Goal: Transaction & Acquisition: Obtain resource

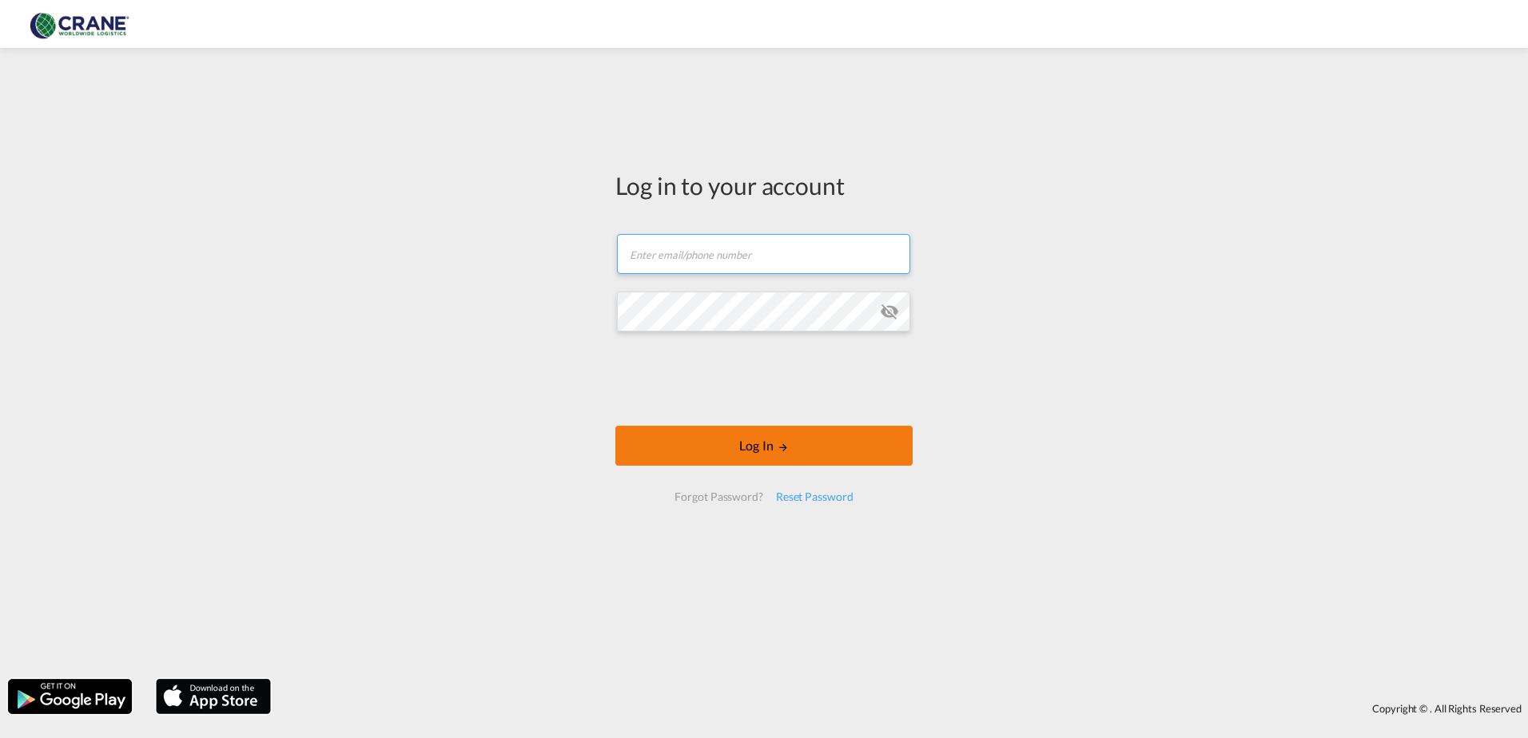
type input "[PERSON_NAME][EMAIL_ADDRESS][DOMAIN_NAME]"
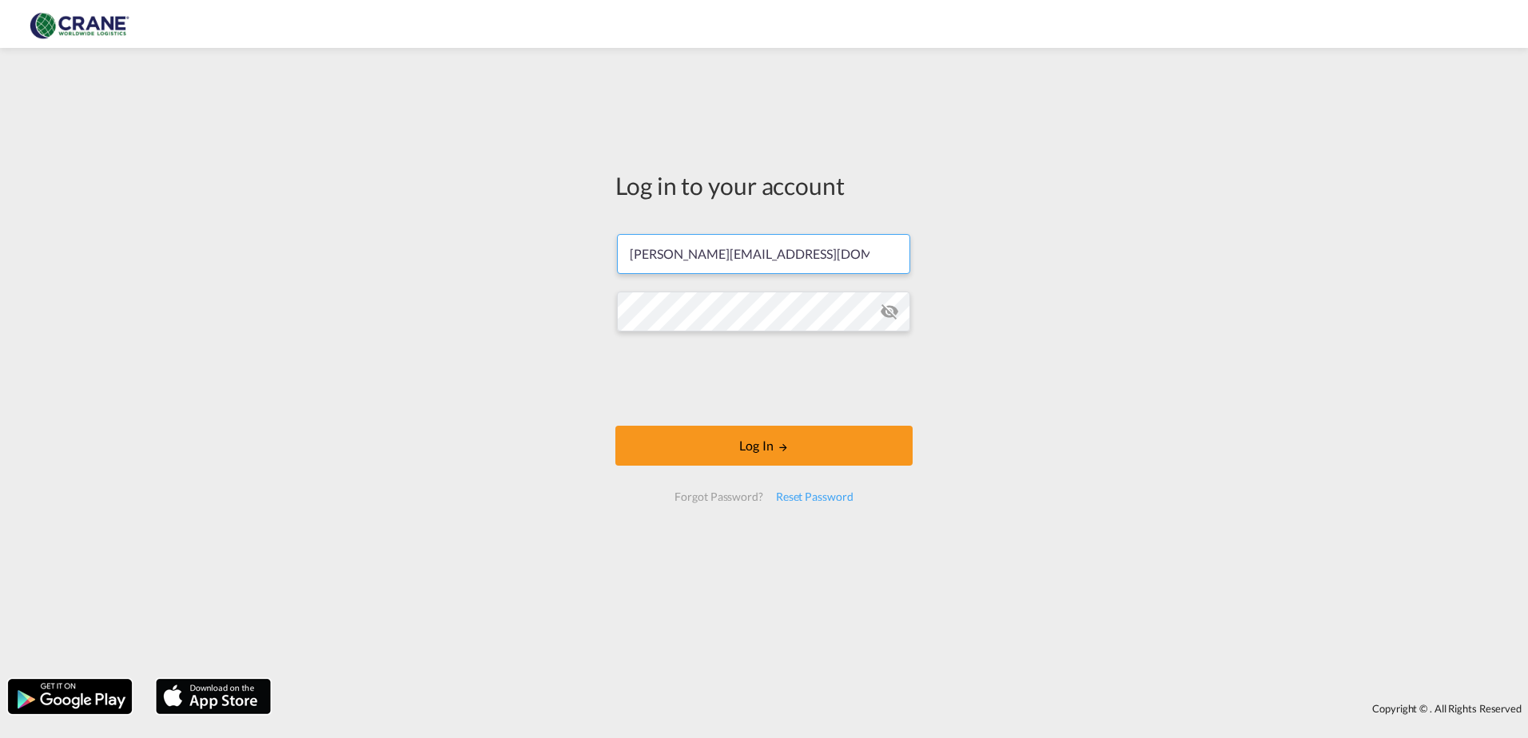
click at [747, 412] on div at bounding box center [763, 381] width 243 height 66
click at [718, 449] on button "Log In" at bounding box center [763, 446] width 297 height 40
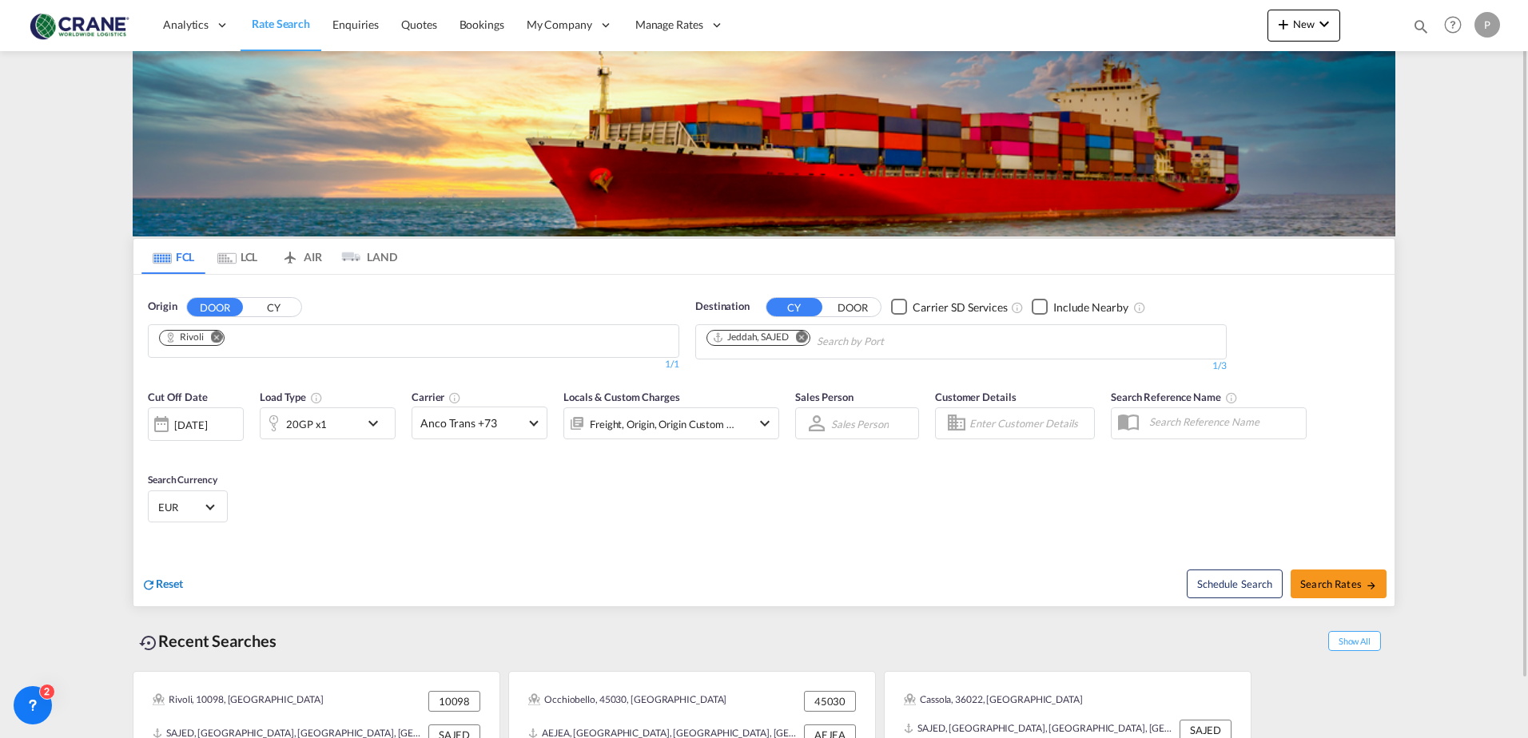
click at [164, 585] on span "Reset" at bounding box center [169, 584] width 27 height 14
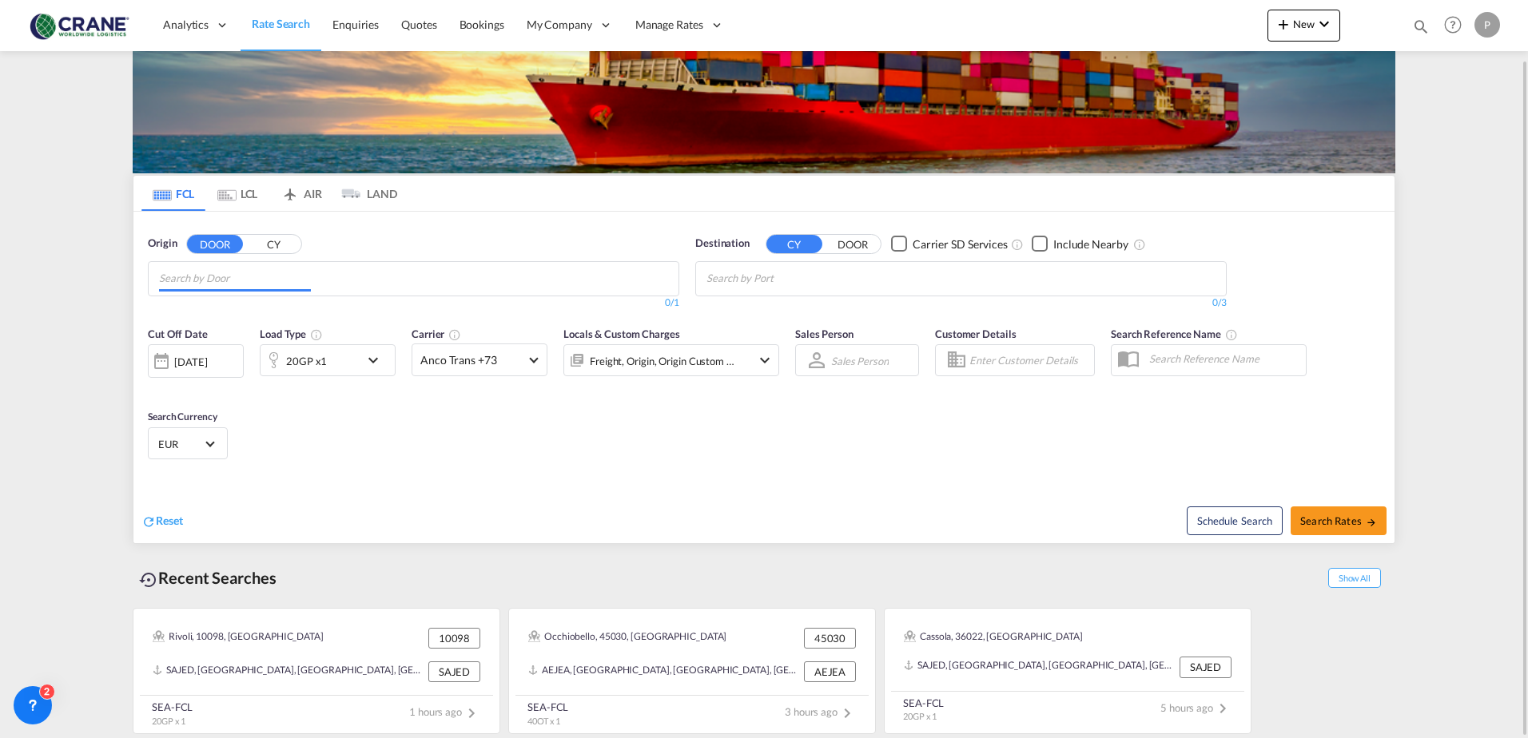
click at [298, 267] on md-autocomplete "Chips container with autocompletion. Enter the text area, type text to search, …" at bounding box center [235, 278] width 152 height 27
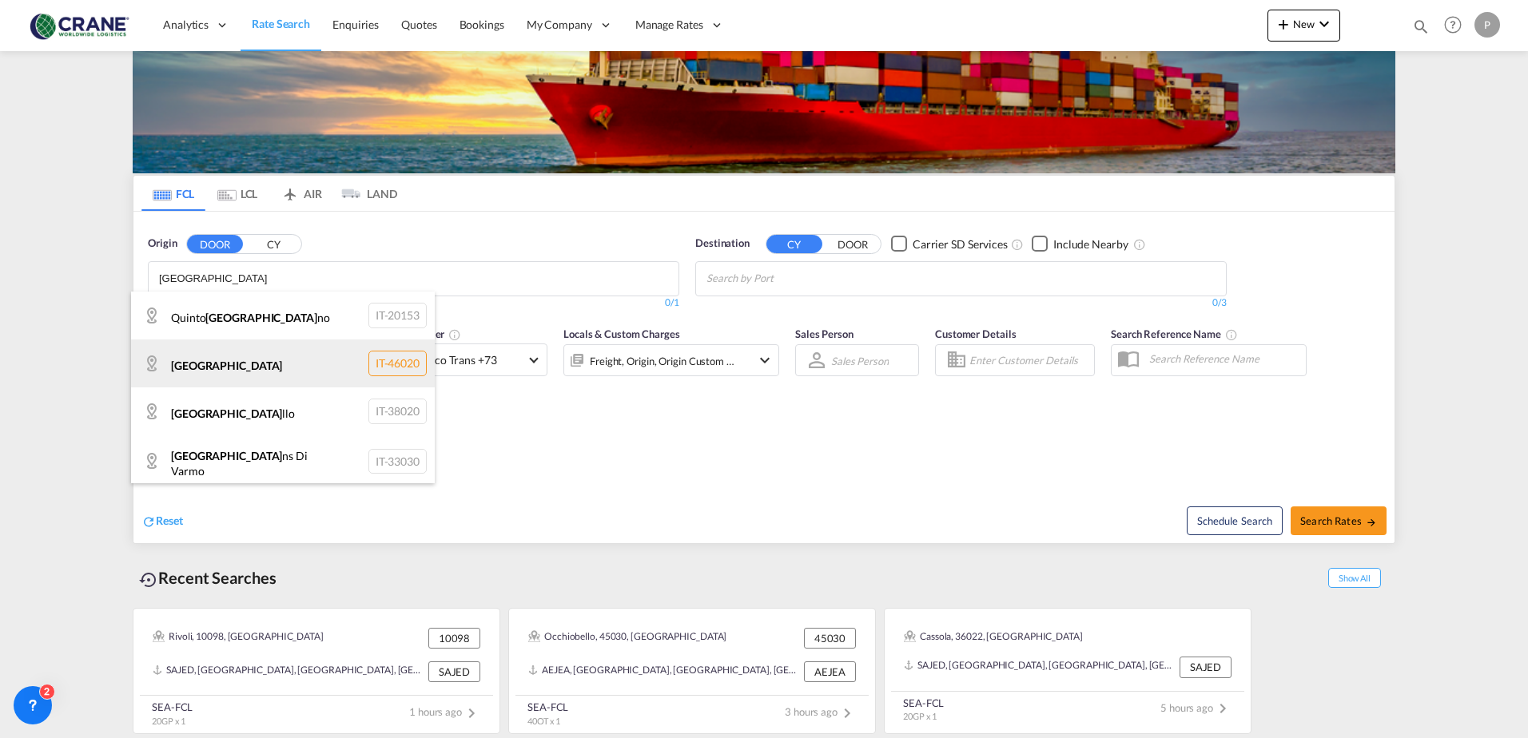
click at [248, 356] on div "[GEOGRAPHIC_DATA] IT-46020" at bounding box center [283, 364] width 304 height 48
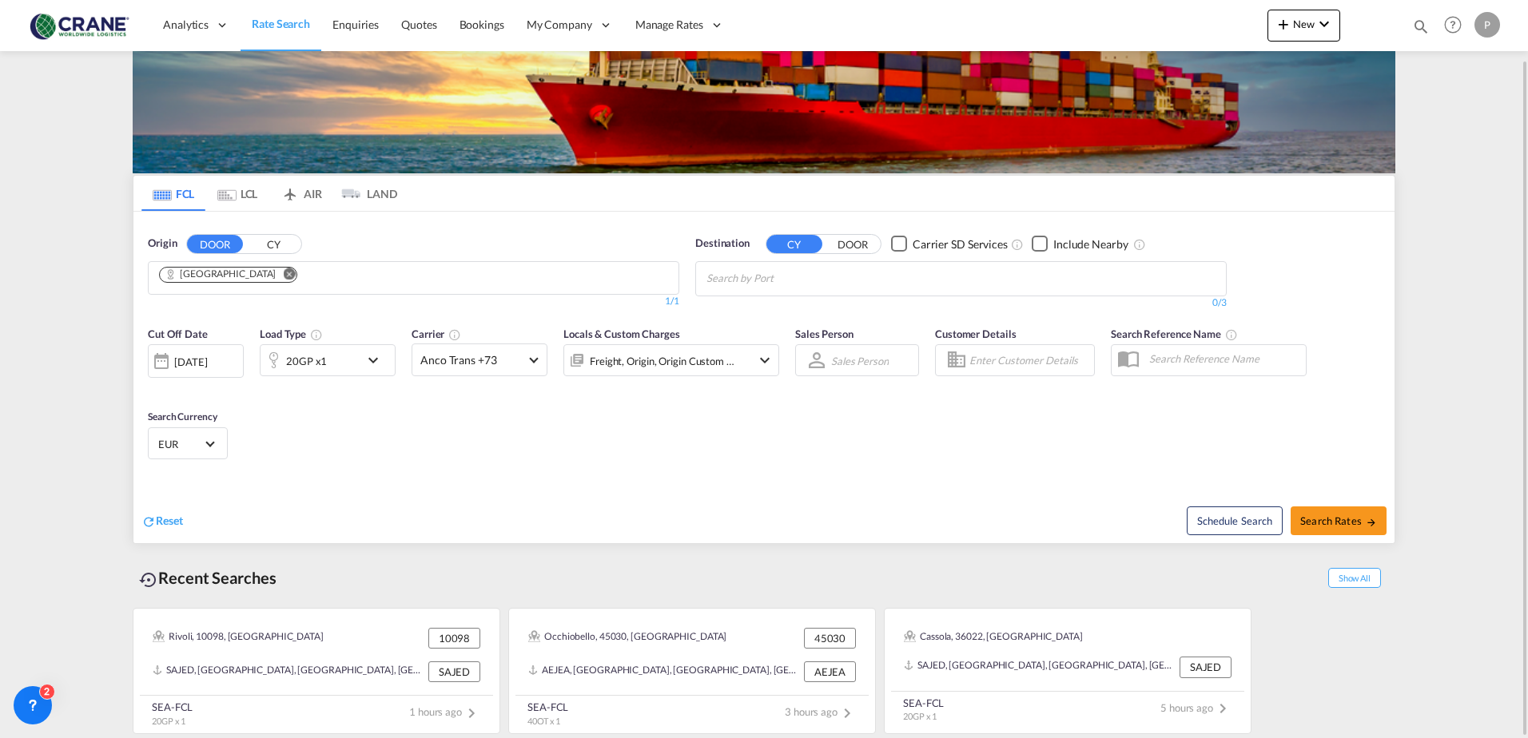
click at [283, 272] on md-icon "Remove" at bounding box center [289, 274] width 12 height 12
click at [266, 241] on button "CY" at bounding box center [273, 244] width 56 height 18
click at [229, 278] on body "Analytics Reports Dashboard Rate Search Enquiries Quotes Bookings" at bounding box center [764, 369] width 1528 height 738
click at [217, 275] on body "Analytics Reports Dashboard Rate Search Enquiries Quotes Bookings" at bounding box center [764, 369] width 1528 height 738
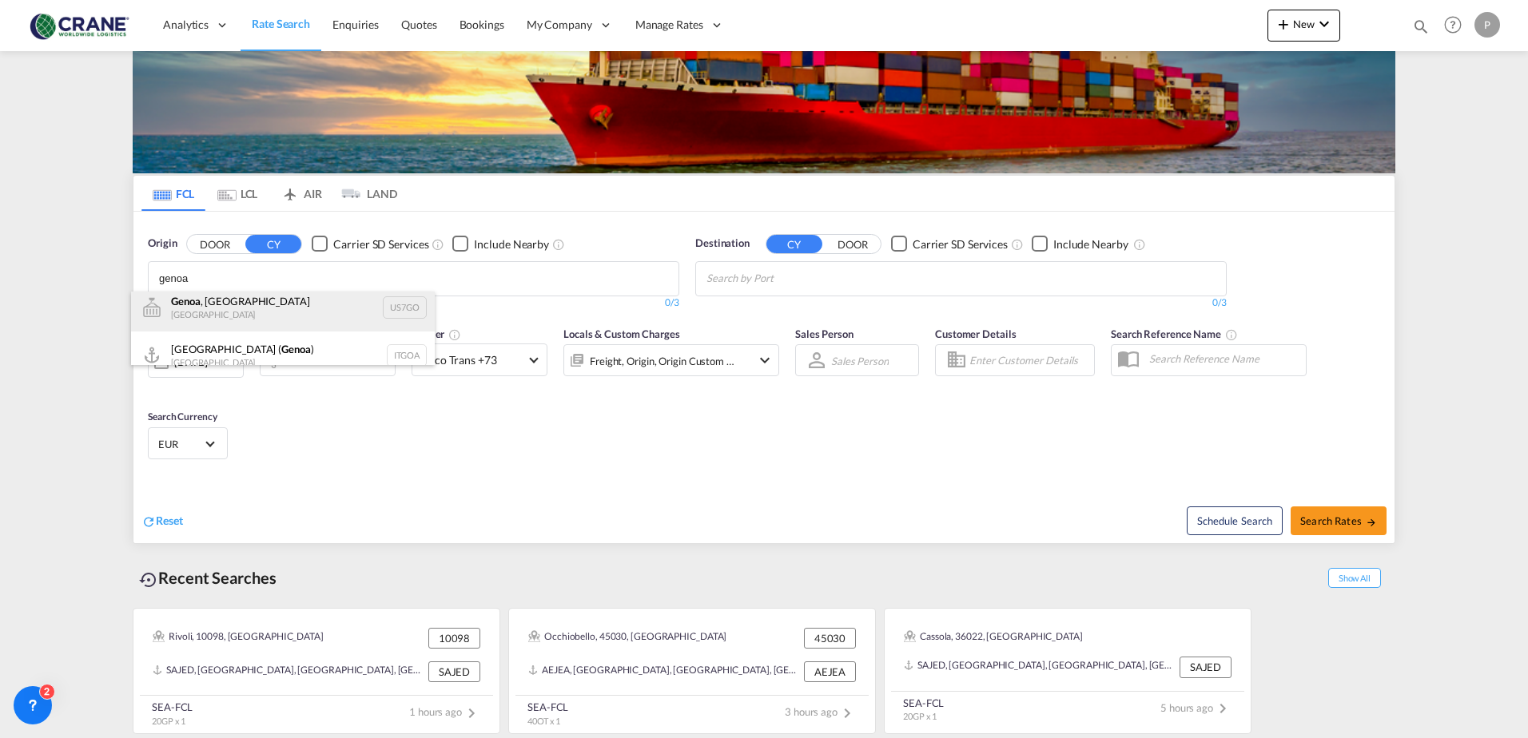
scroll to position [22, 0]
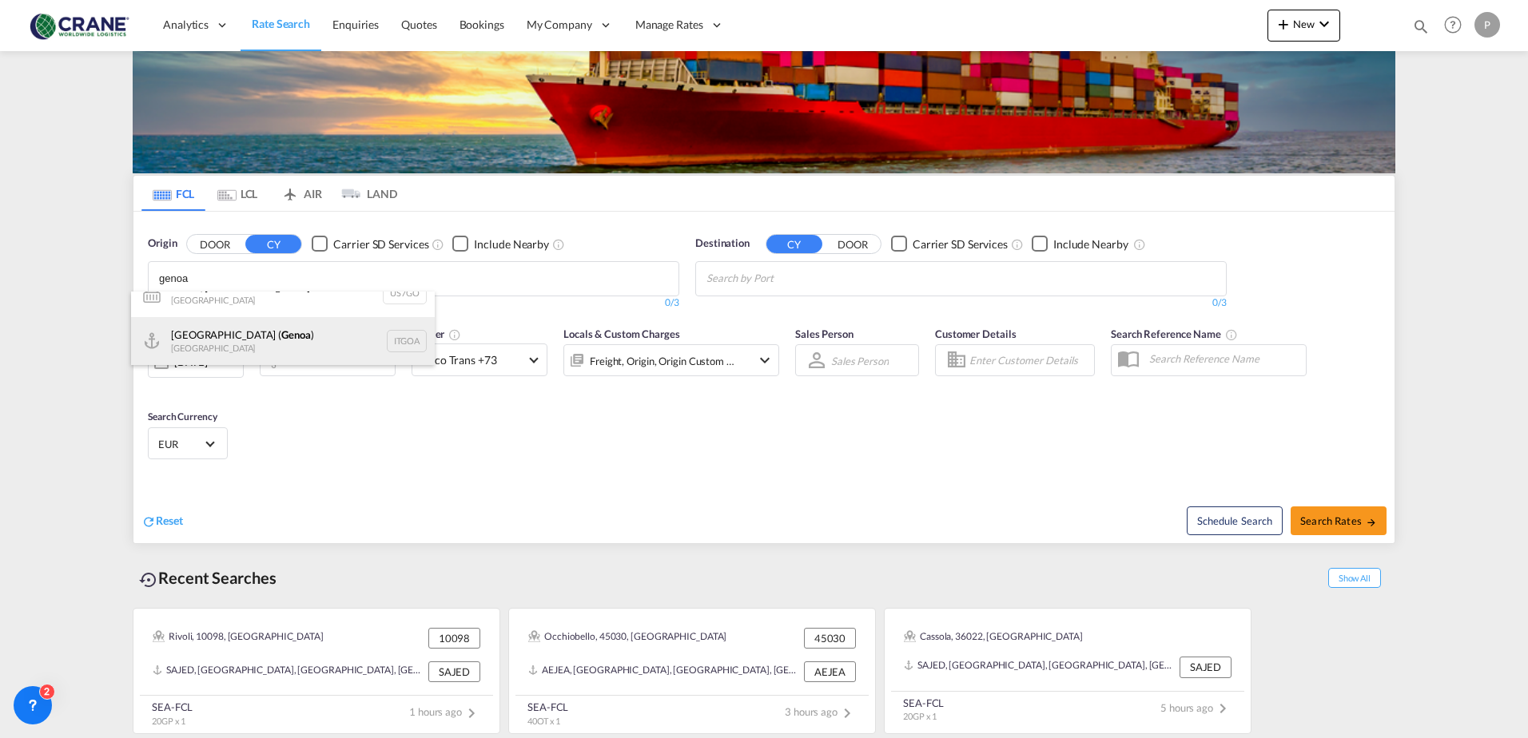
type input "genoa"
click at [249, 341] on div "[GEOGRAPHIC_DATA] ( [GEOGRAPHIC_DATA] ) [GEOGRAPHIC_DATA] ITGOA" at bounding box center [283, 341] width 304 height 48
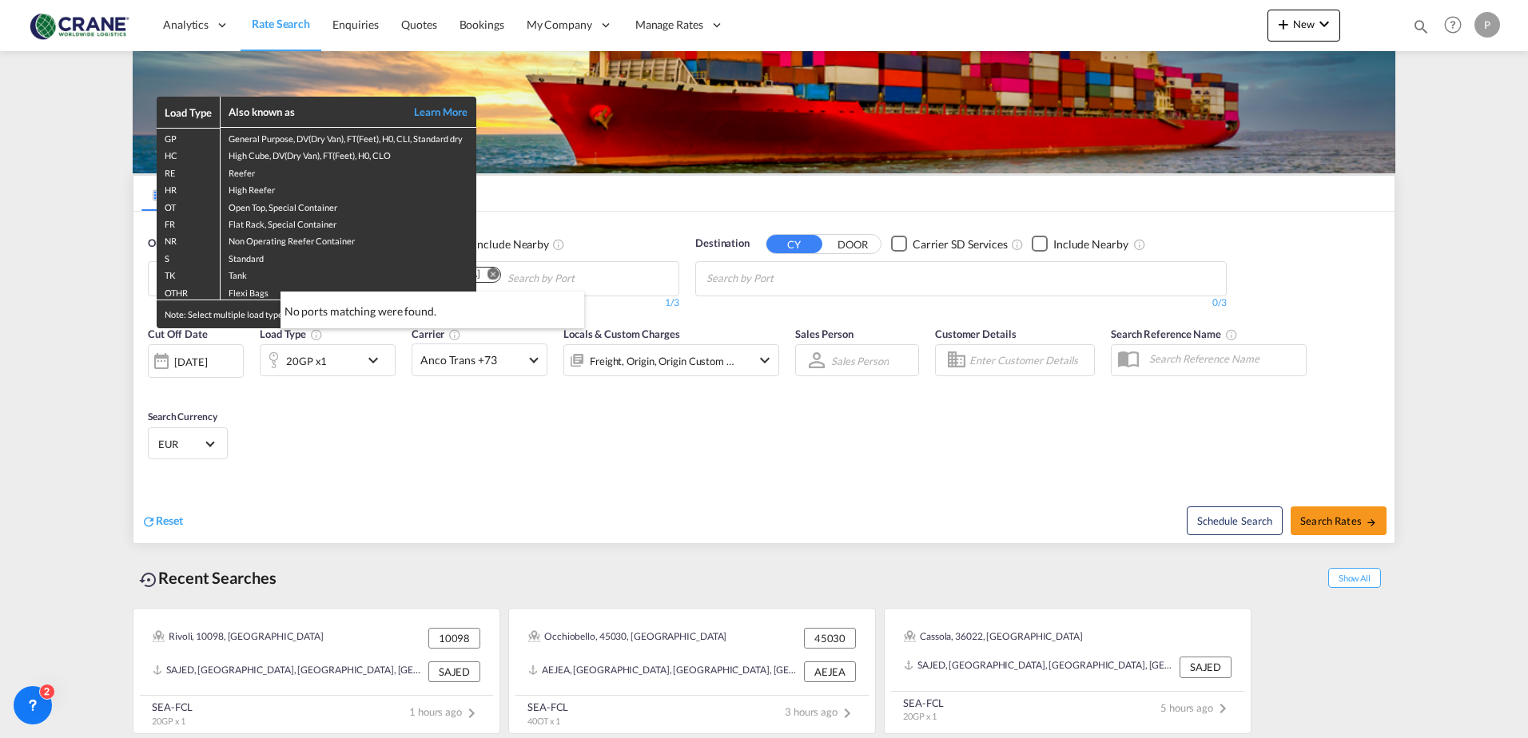
scroll to position [0, 0]
click at [777, 279] on div "Load Type Also known as Learn More GP General Purpose, DV(Dry Van), FT(Feet), H…" at bounding box center [764, 369] width 1528 height 738
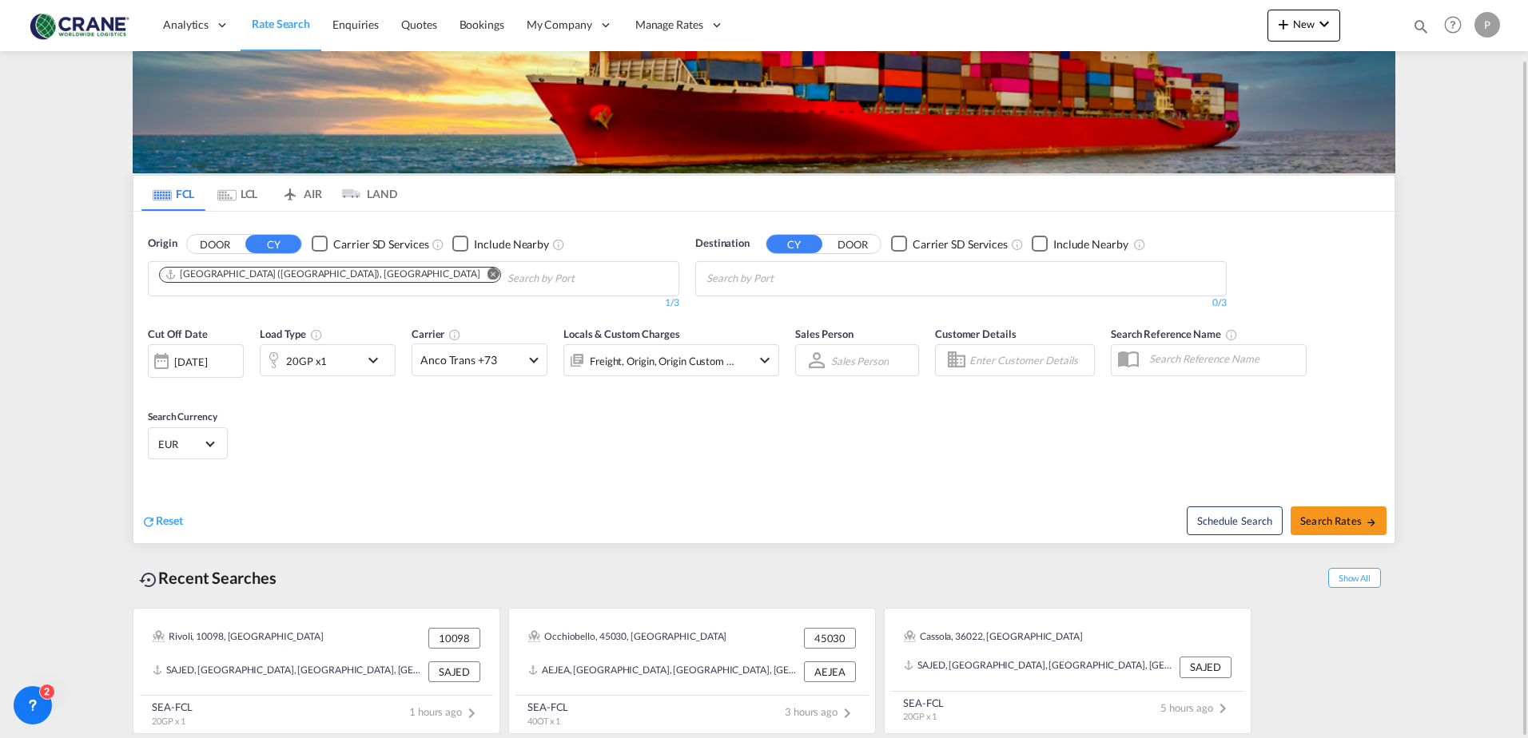
click at [742, 280] on input "Chips input." at bounding box center [782, 279] width 152 height 26
type input "[GEOGRAPHIC_DATA]"
click at [747, 312] on div "Shanghai [GEOGRAPHIC_DATA] [GEOGRAPHIC_DATA]" at bounding box center [830, 316] width 304 height 48
click at [1324, 521] on span "Search Rates" at bounding box center [1338, 521] width 77 height 13
type input "ITGOA to CNSHA / [DATE]"
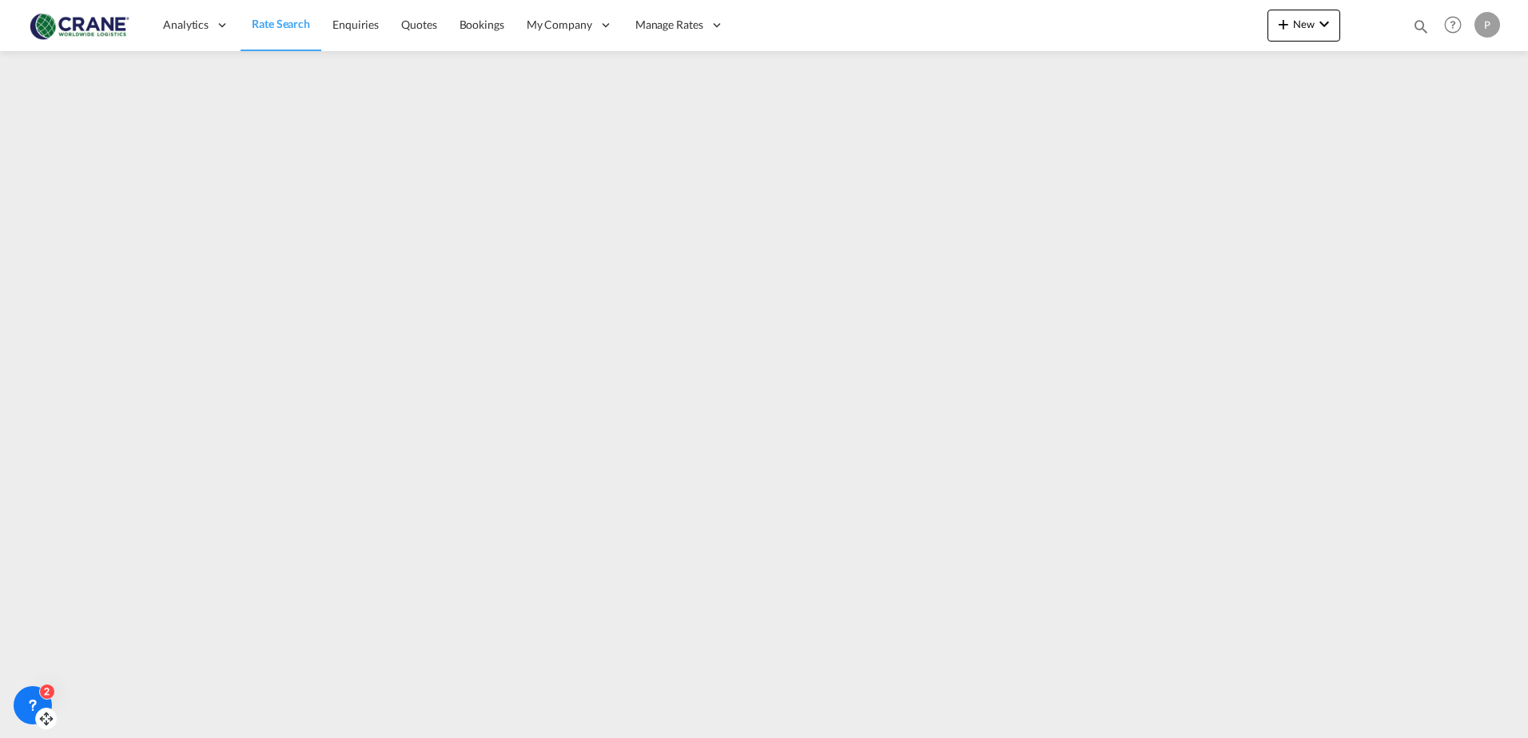
click at [38, 701] on icon at bounding box center [33, 706] width 16 height 16
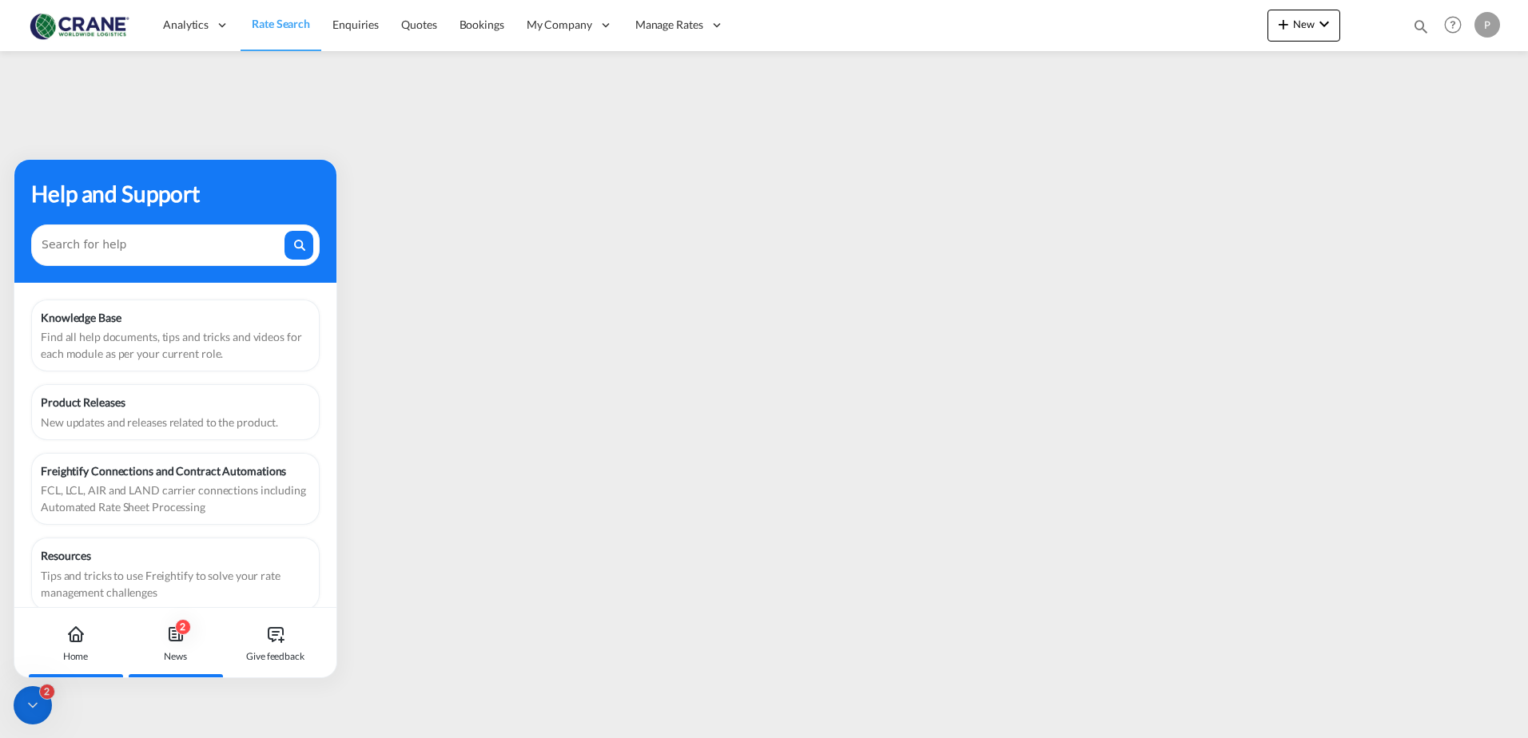
click at [174, 640] on icon at bounding box center [175, 634] width 13 height 13
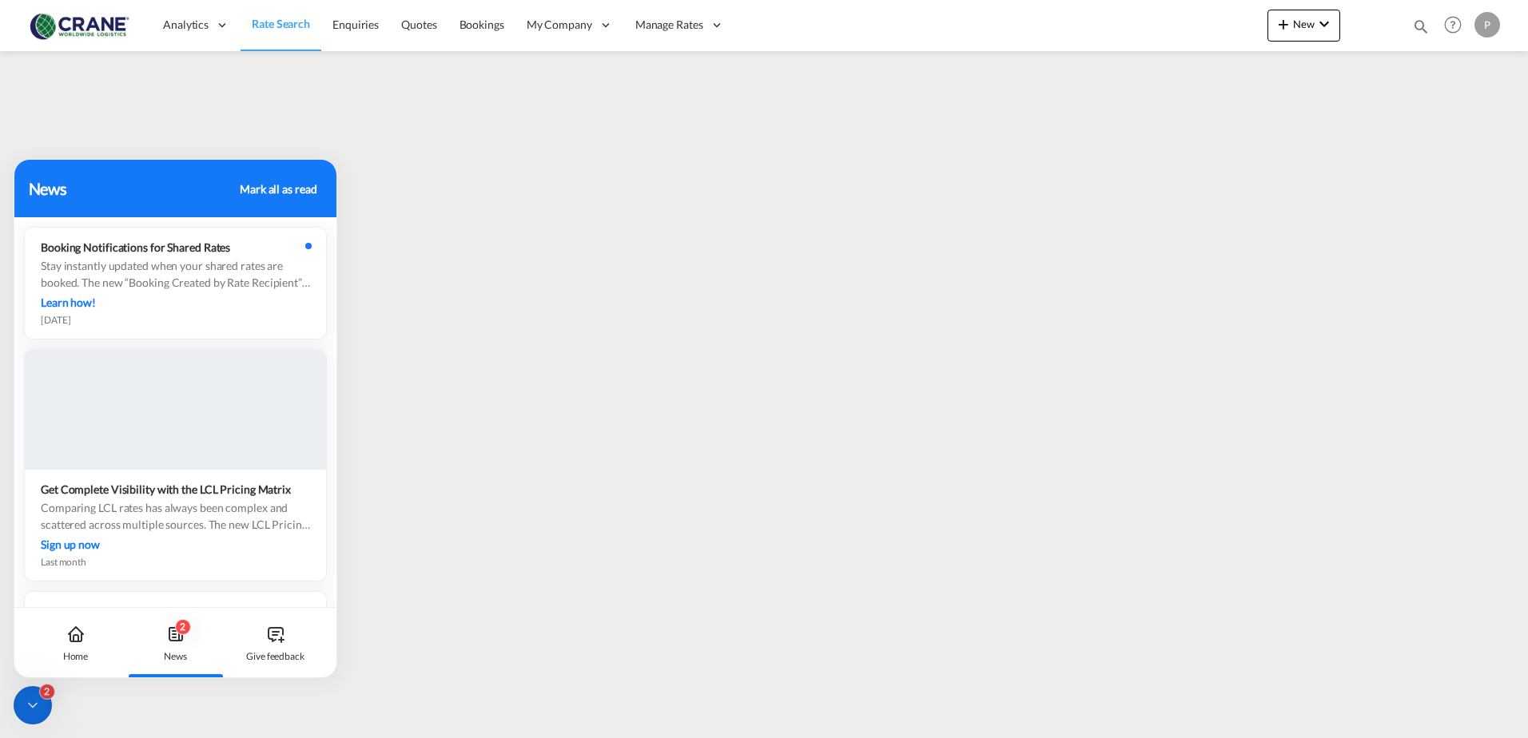
click at [280, 185] on div "Mark all as read" at bounding box center [278, 189] width 77 height 17
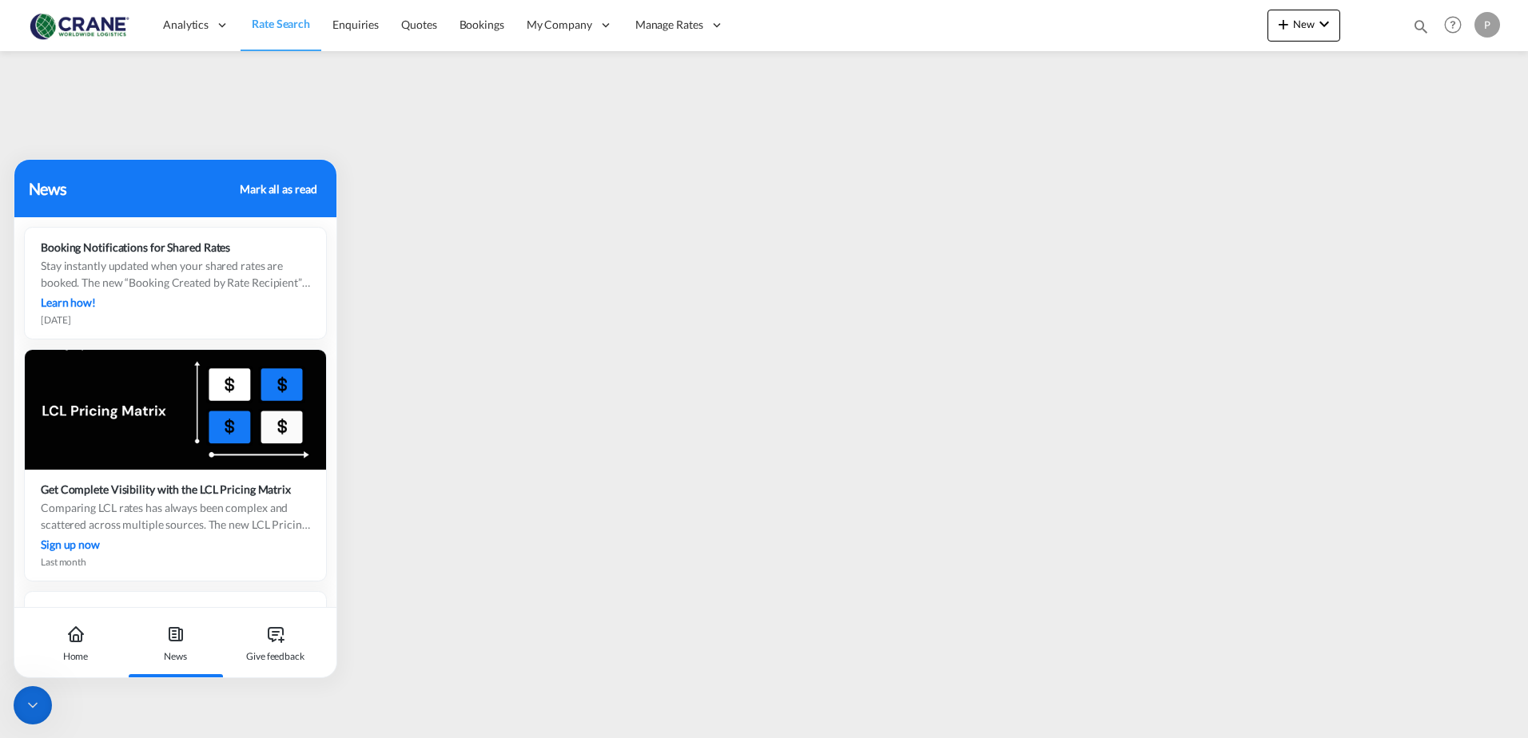
click at [19, 709] on div at bounding box center [33, 705] width 38 height 38
